Goal: Transaction & Acquisition: Purchase product/service

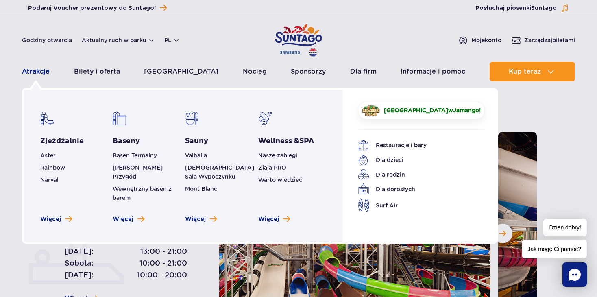
click at [36, 72] on link "Atrakcje" at bounding box center [36, 72] width 28 height 20
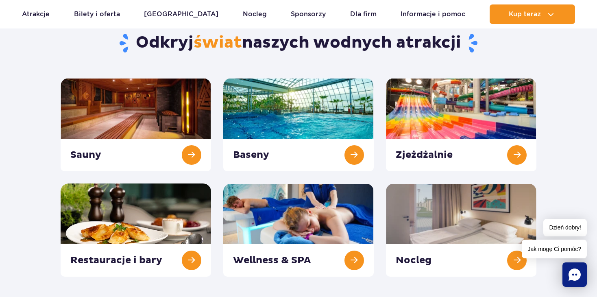
scroll to position [81, 0]
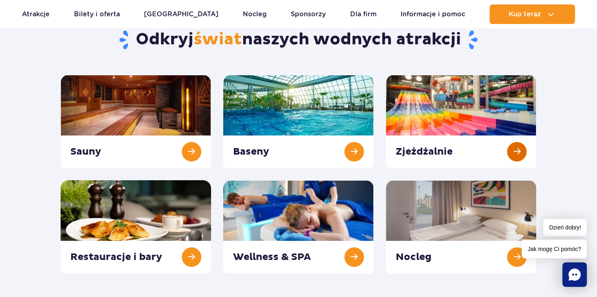
click at [514, 154] on link at bounding box center [461, 121] width 151 height 93
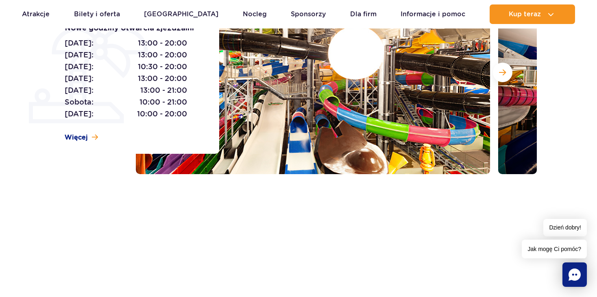
scroll to position [163, 0]
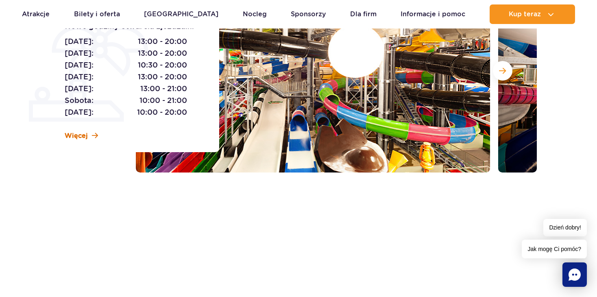
click at [88, 135] on link "Więcej" at bounding box center [81, 135] width 33 height 9
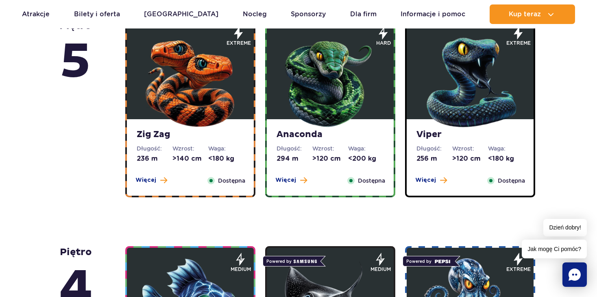
scroll to position [532, 0]
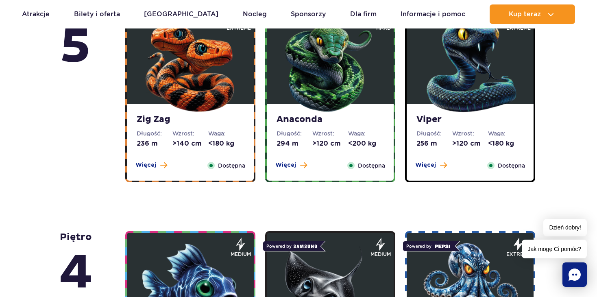
click at [179, 99] on img at bounding box center [191, 66] width 98 height 98
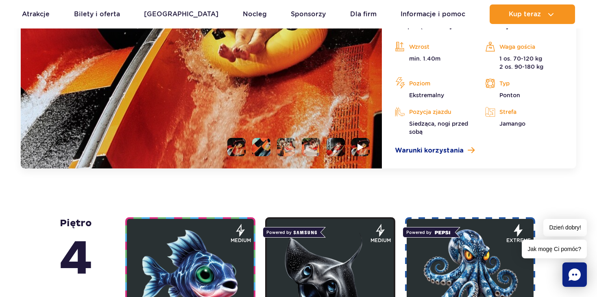
scroll to position [806, 0]
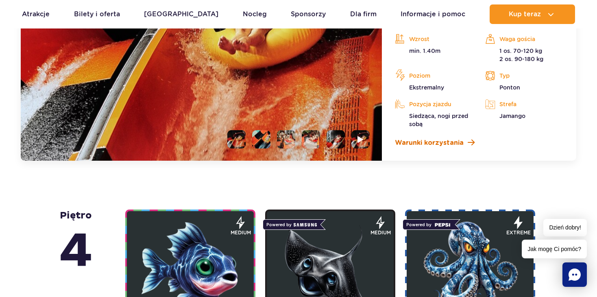
click at [451, 141] on span "Warunki korzystania" at bounding box center [429, 143] width 69 height 10
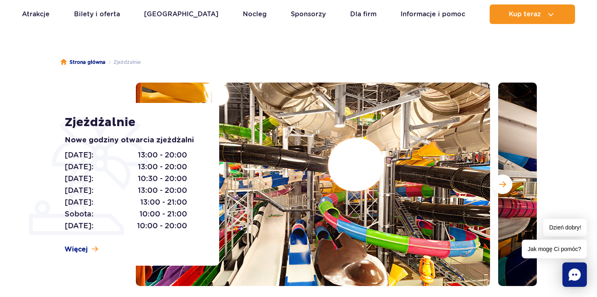
scroll to position [33, 0]
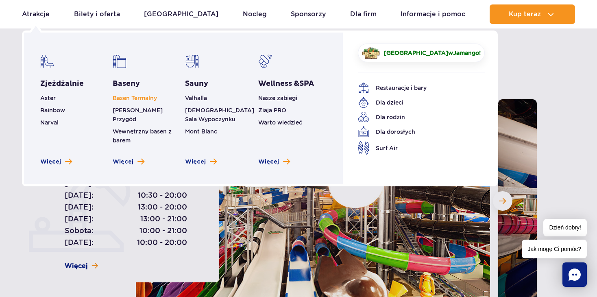
click at [127, 95] on link "Basen Termalny" at bounding box center [135, 98] width 44 height 7
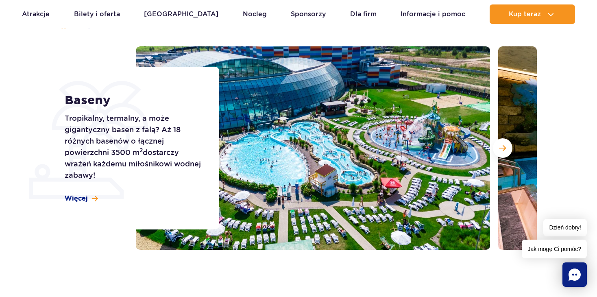
scroll to position [71, 0]
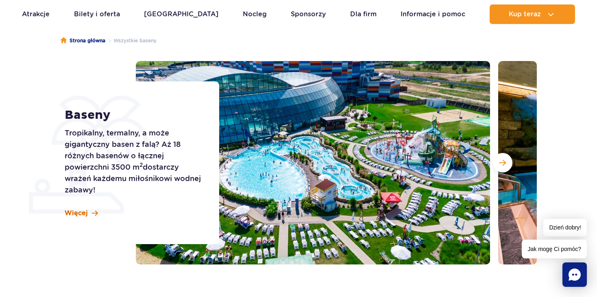
click at [81, 211] on span "Więcej" at bounding box center [76, 213] width 23 height 9
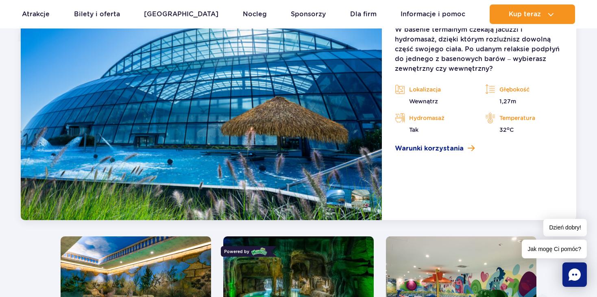
scroll to position [777, 0]
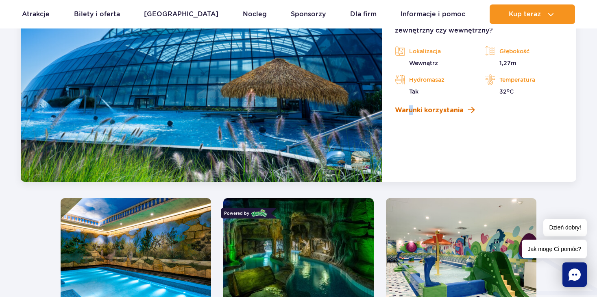
drag, startPoint x: 409, startPoint y: 111, endPoint x: 412, endPoint y: 114, distance: 4.4
click at [426, 109] on span "Warunki korzystania" at bounding box center [429, 110] width 69 height 10
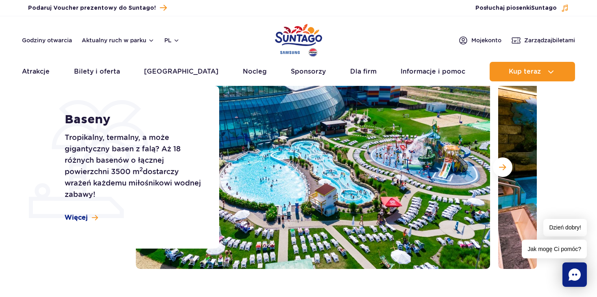
scroll to position [81, 0]
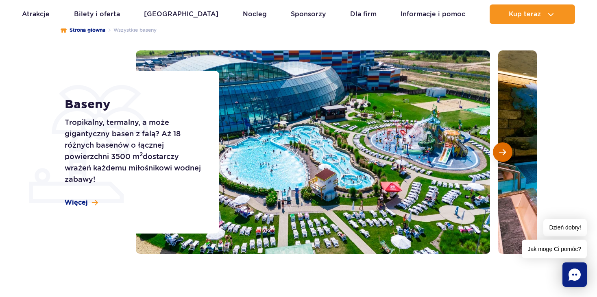
click at [496, 153] on button "Następny slajd" at bounding box center [503, 152] width 20 height 20
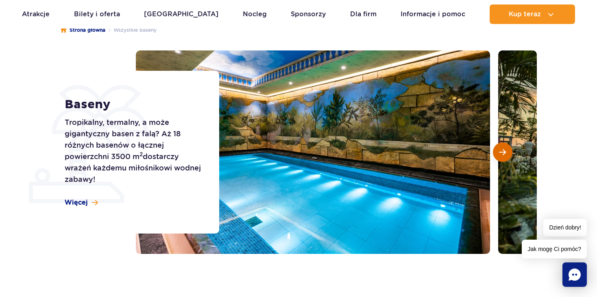
click at [499, 155] on span "Następny slajd" at bounding box center [502, 152] width 7 height 7
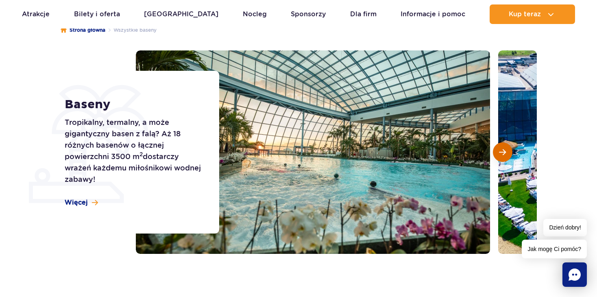
click at [499, 155] on span "Następny slajd" at bounding box center [502, 152] width 7 height 7
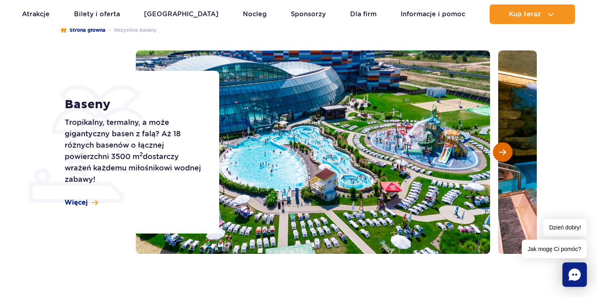
click at [499, 155] on span "Następny slajd" at bounding box center [502, 152] width 7 height 7
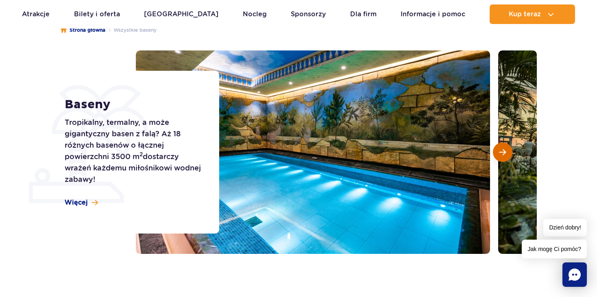
click at [499, 155] on span "Następny slajd" at bounding box center [502, 152] width 7 height 7
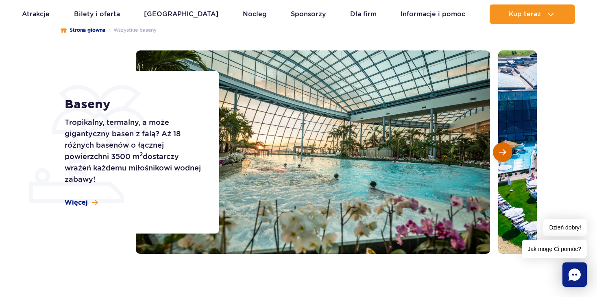
click at [499, 155] on span "Następny slajd" at bounding box center [502, 152] width 7 height 7
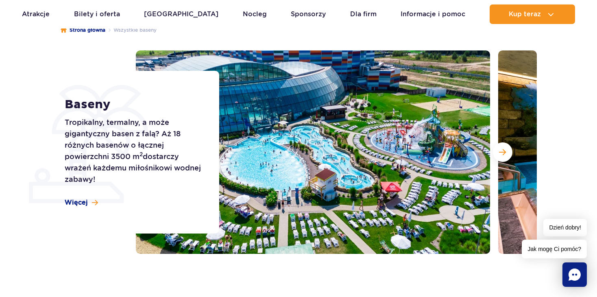
click at [51, 55] on section "Baseny Tropikalny, termalny, a może gigantyczny basen z falą? Aż 18 różnych bas…" at bounding box center [298, 151] width 597 height 203
click at [24, 31] on div "Strona główna Wszystkie baseny Baseny Tropikalny, termalny, a może gigantyczny …" at bounding box center [298, 156] width 597 height 293
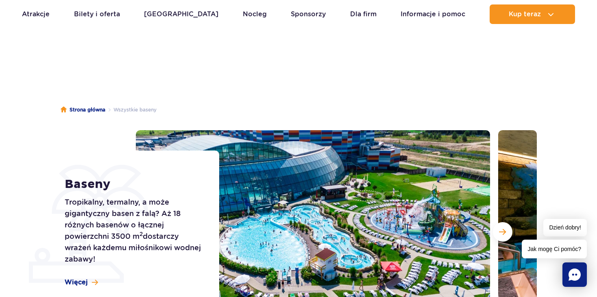
scroll to position [0, 0]
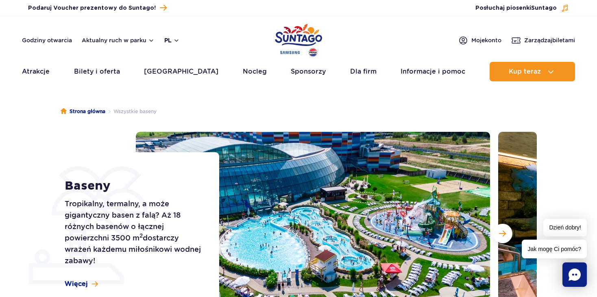
click at [174, 37] on button "pl" at bounding box center [171, 40] width 15 height 8
click at [190, 38] on div "Godziny otwarcia Aktualny ruch w parku pl PL EN UA Moje konto Zarządzaj biletami" at bounding box center [299, 40] width 554 height 10
click at [426, 70] on link "Informacje i pomoc" at bounding box center [433, 72] width 65 height 20
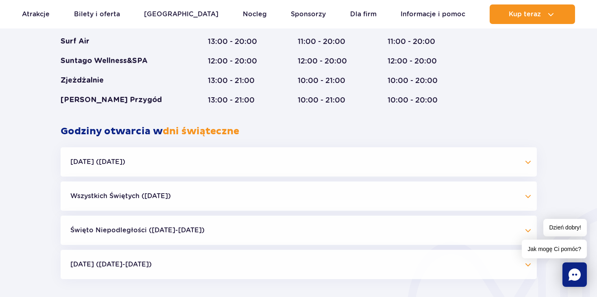
scroll to position [610, 0]
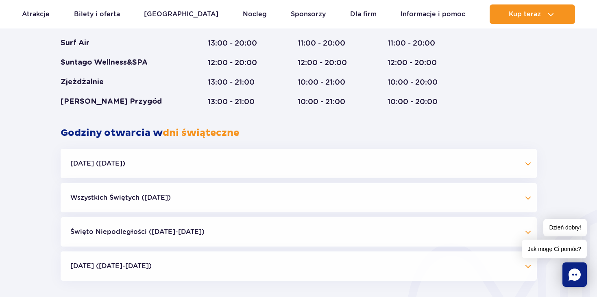
click at [106, 268] on button "[DATE] ([DATE]-[DATE])" at bounding box center [299, 266] width 477 height 29
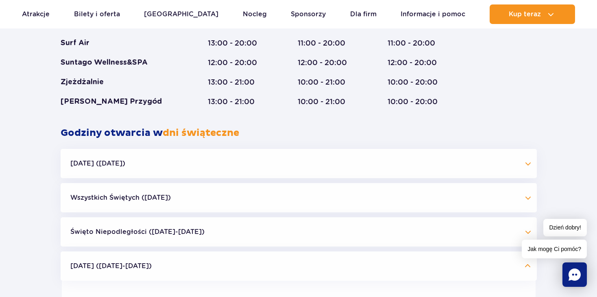
click at [113, 199] on button "Wszystkich Świętych ([DATE])" at bounding box center [299, 197] width 477 height 29
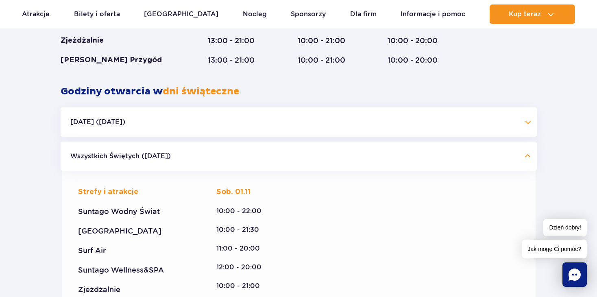
scroll to position [651, 0]
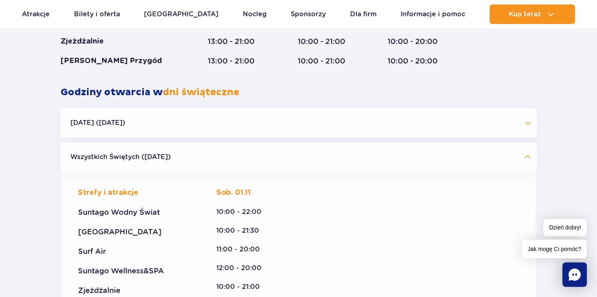
click at [105, 162] on button "Wszystkich Świętych ([DATE])" at bounding box center [299, 156] width 477 height 29
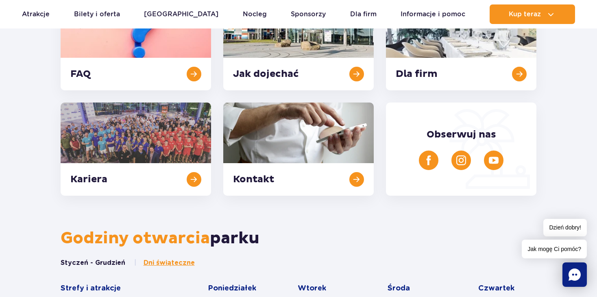
scroll to position [163, 0]
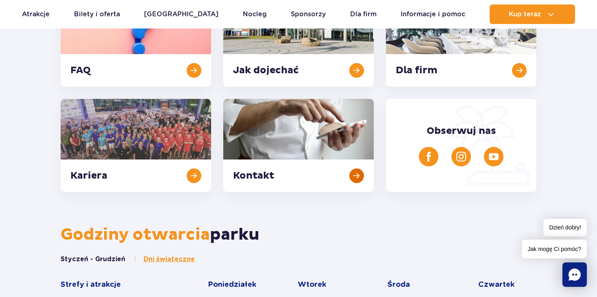
click at [357, 176] on link at bounding box center [298, 145] width 151 height 93
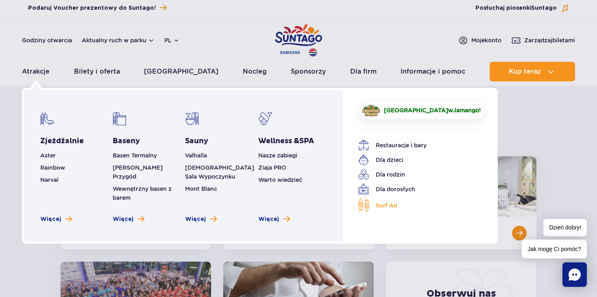
click at [394, 206] on span "Surf Air" at bounding box center [387, 205] width 22 height 9
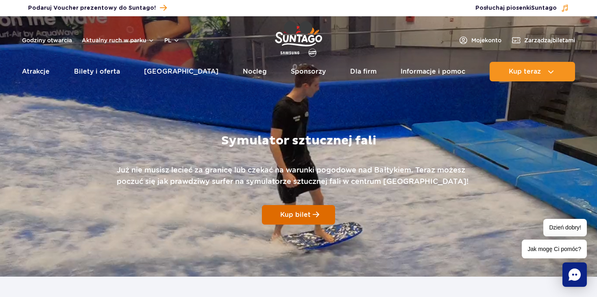
click at [288, 210] on link "Kup bilet" at bounding box center [298, 215] width 73 height 20
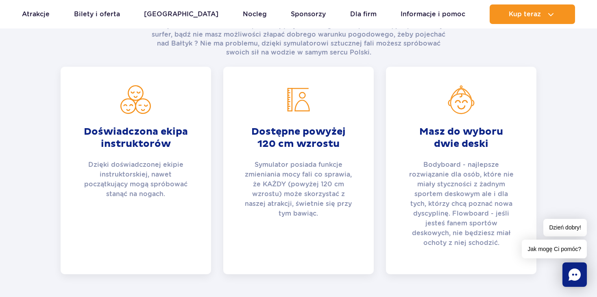
scroll to position [326, 0]
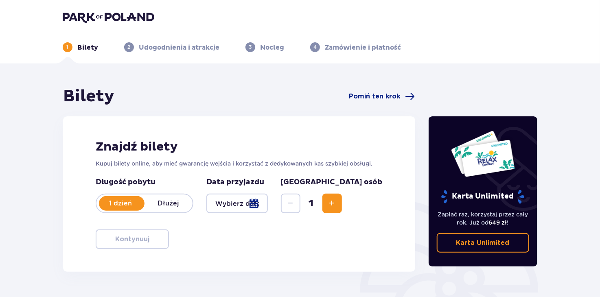
click at [268, 203] on div at bounding box center [236, 204] width 61 height 20
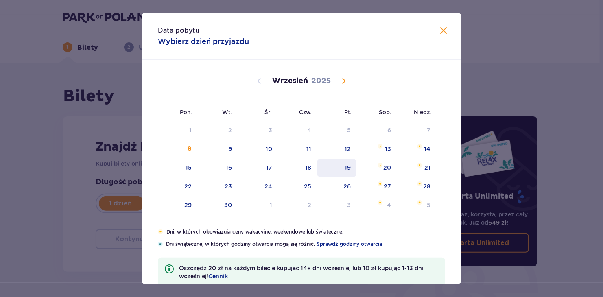
click at [348, 165] on div "19" at bounding box center [348, 168] width 6 height 8
type input "19.09.25"
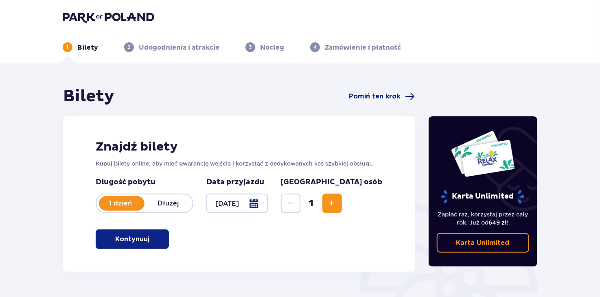
click at [122, 240] on p "Kontynuuj" at bounding box center [132, 239] width 34 height 9
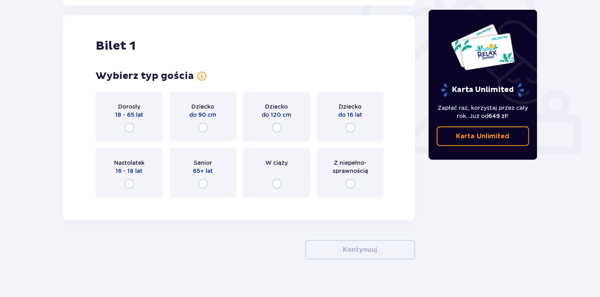
scroll to position [272, 0]
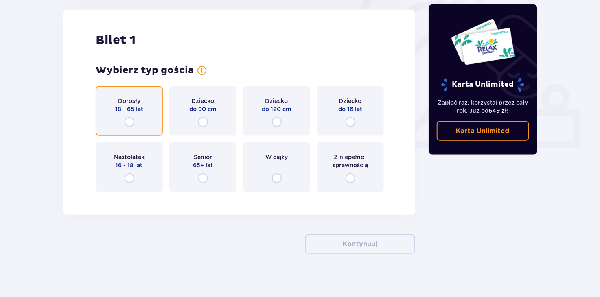
click at [125, 121] on input "radio" at bounding box center [130, 122] width 10 height 10
radio input "true"
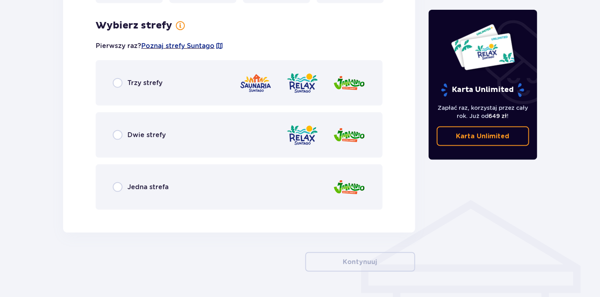
scroll to position [470, 0]
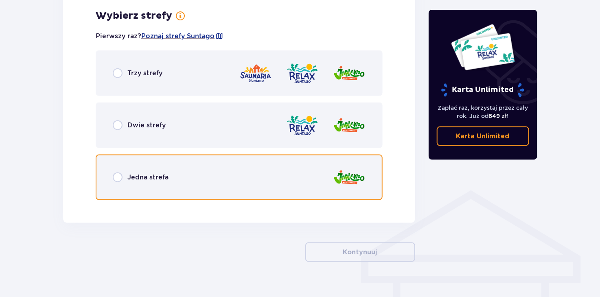
click at [114, 177] on input "radio" at bounding box center [118, 178] width 10 height 10
radio input "true"
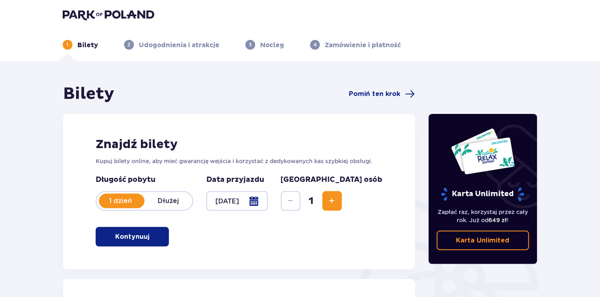
scroll to position [0, 0]
